Goal: Task Accomplishment & Management: Manage account settings

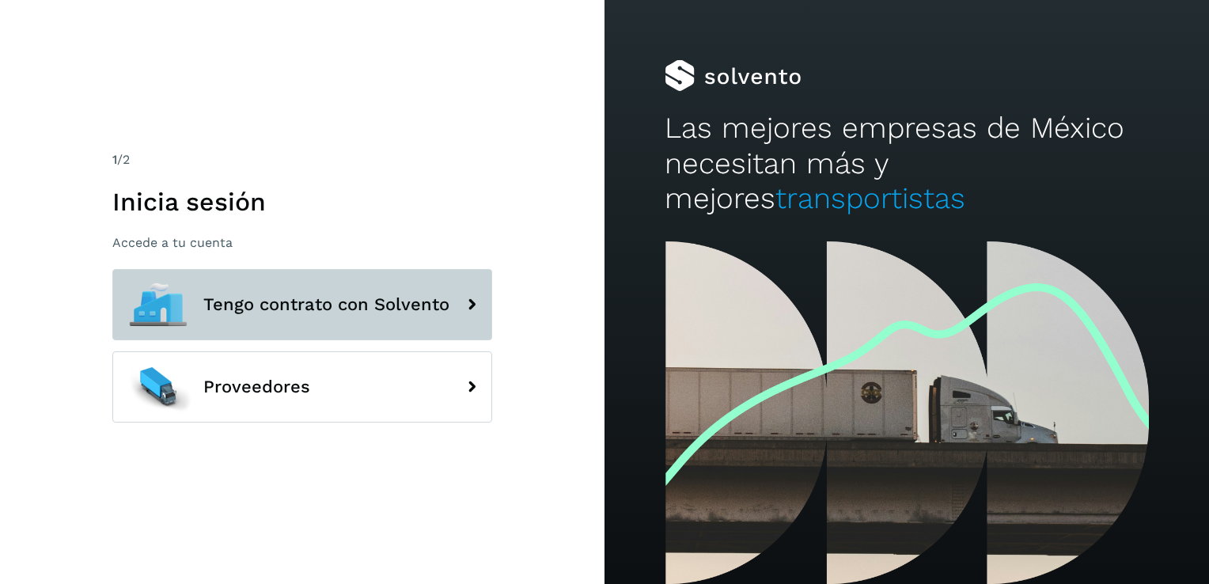
click at [385, 305] on span "Tengo contrato con Solvento" at bounding box center [326, 304] width 246 height 19
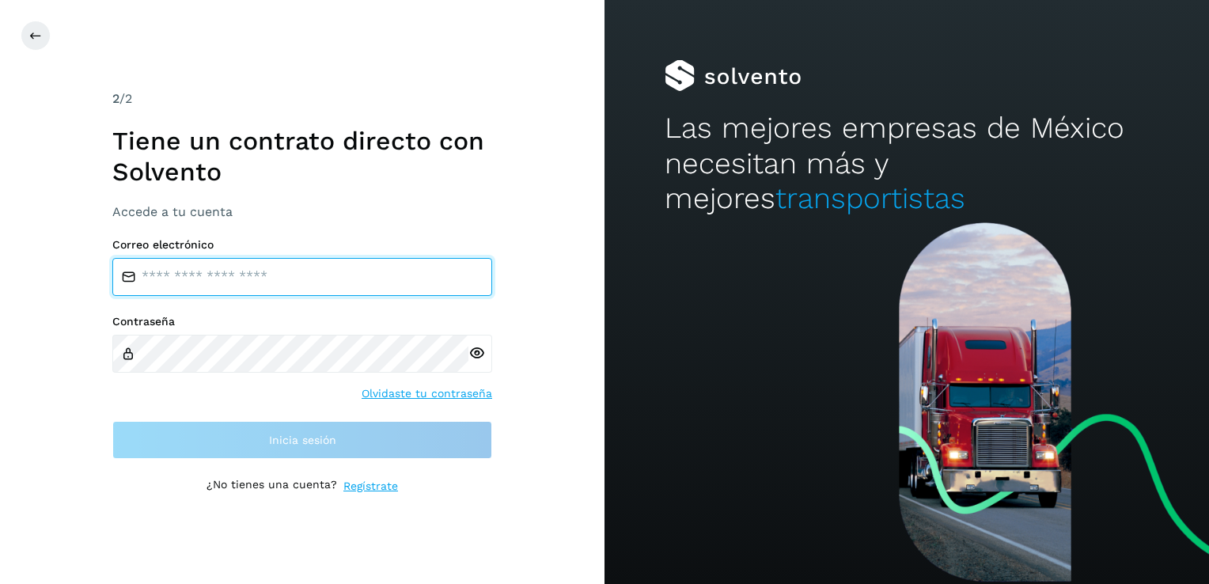
click at [314, 283] on input "email" at bounding box center [302, 277] width 380 height 38
type input "**********"
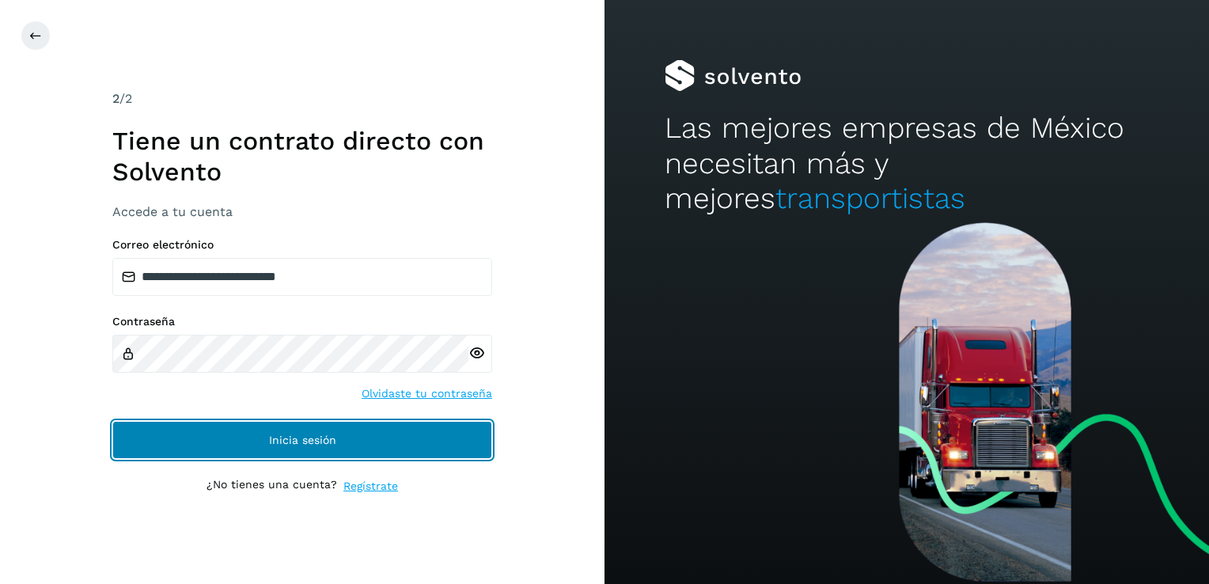
click at [283, 455] on button "Inicia sesión" at bounding box center [302, 440] width 380 height 38
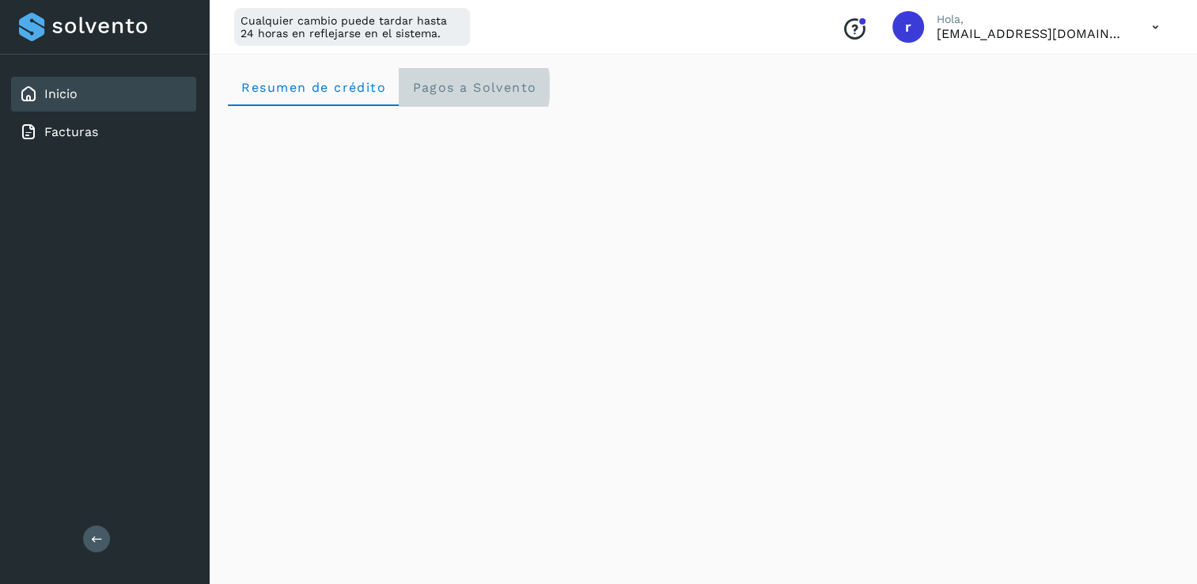
click at [479, 93] on span "Pagos a Solvento" at bounding box center [474, 87] width 125 height 15
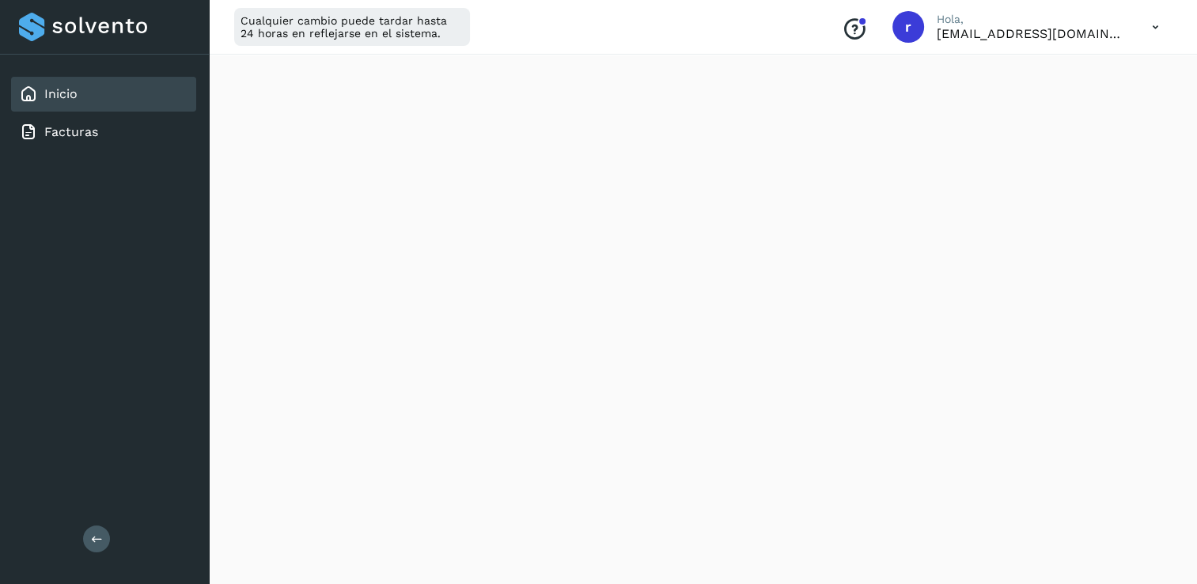
scroll to position [290, 0]
click at [1156, 24] on icon at bounding box center [1156, 27] width 32 height 32
click at [1117, 106] on div "Cerrar sesión" at bounding box center [1077, 102] width 188 height 30
